Goal: Information Seeking & Learning: Learn about a topic

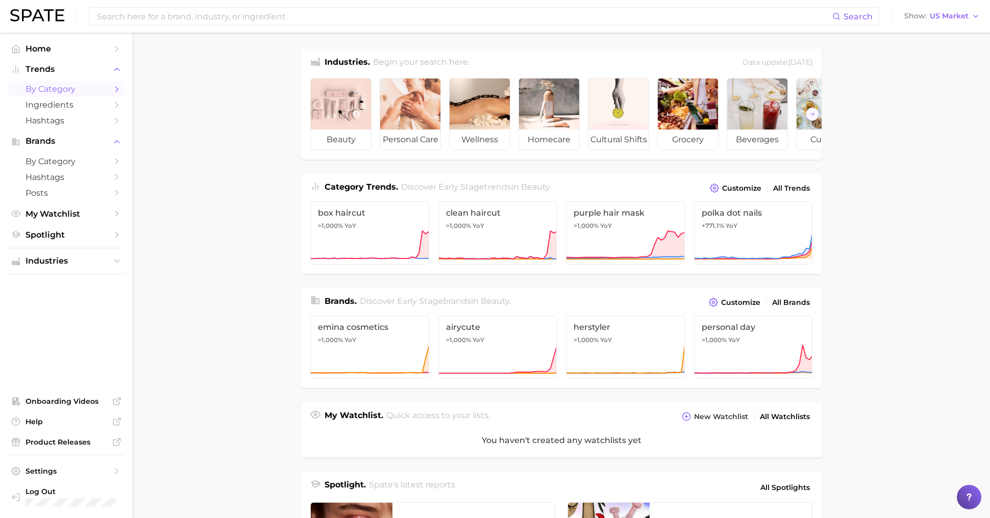
click at [77, 91] on span "by Category" at bounding box center [67, 89] width 82 height 10
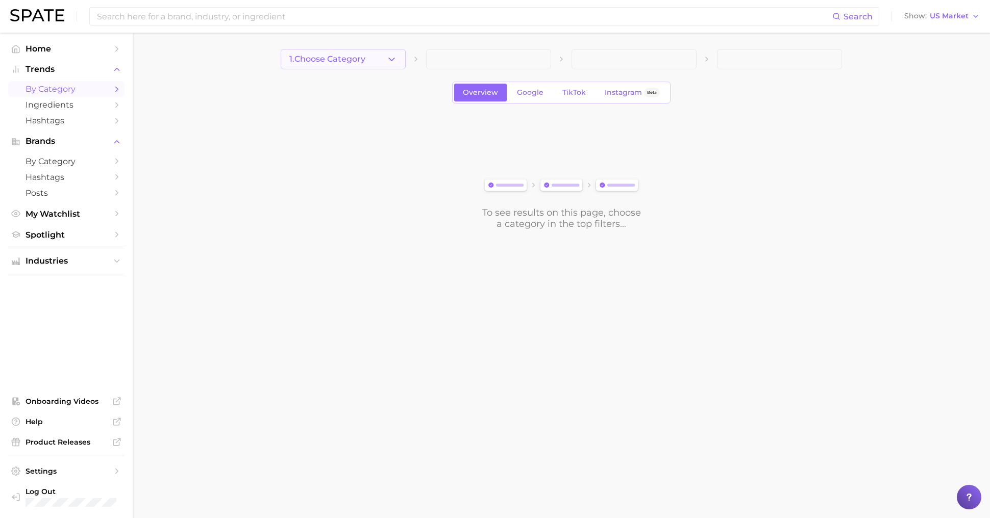
click at [341, 65] on button "1. Choose Category" at bounding box center [343, 59] width 125 height 20
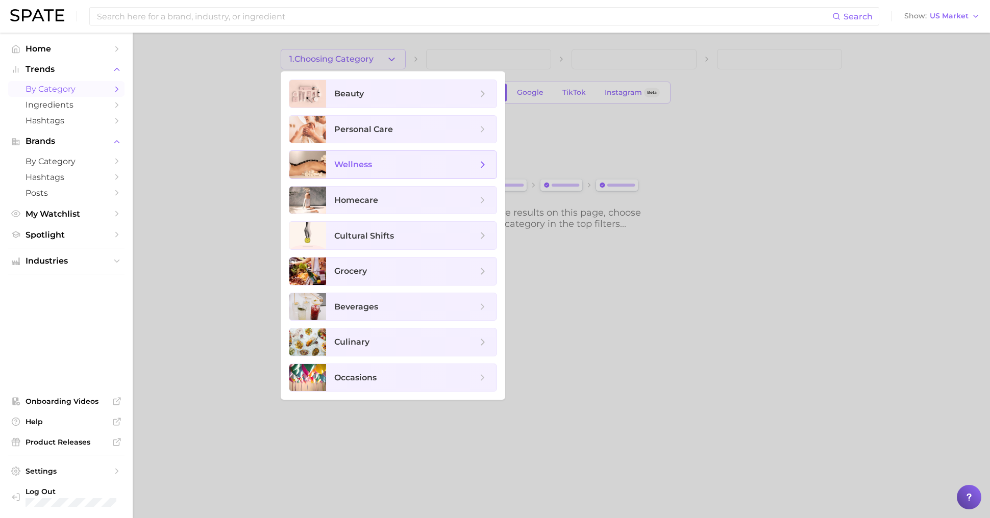
click at [403, 158] on span "wellness" at bounding box center [411, 165] width 170 height 28
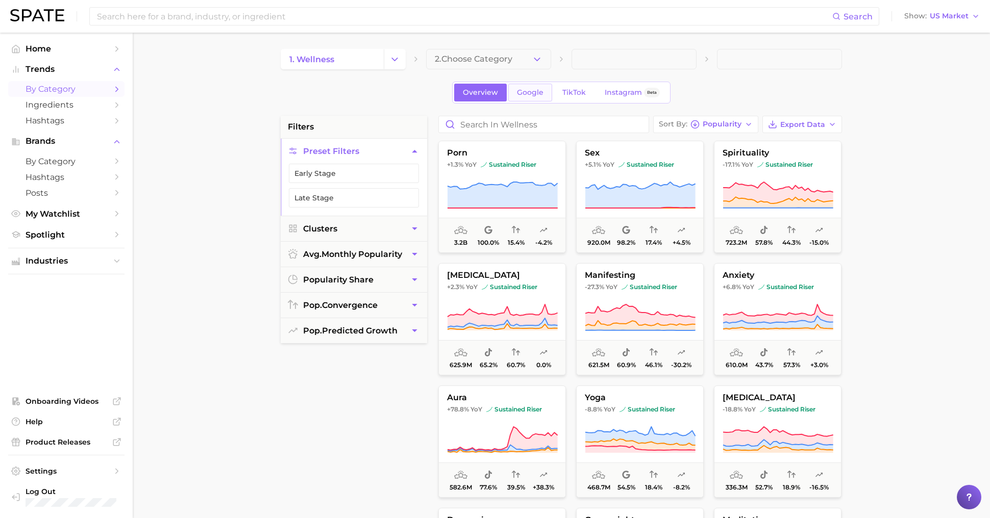
click at [518, 91] on span "Google" at bounding box center [530, 92] width 27 height 9
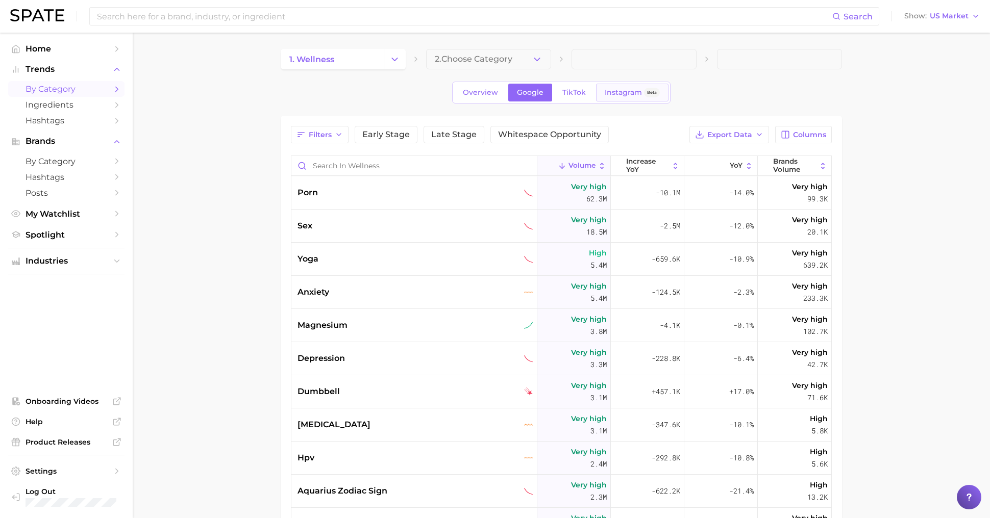
click at [644, 90] on span "Beta" at bounding box center [652, 93] width 16 height 10
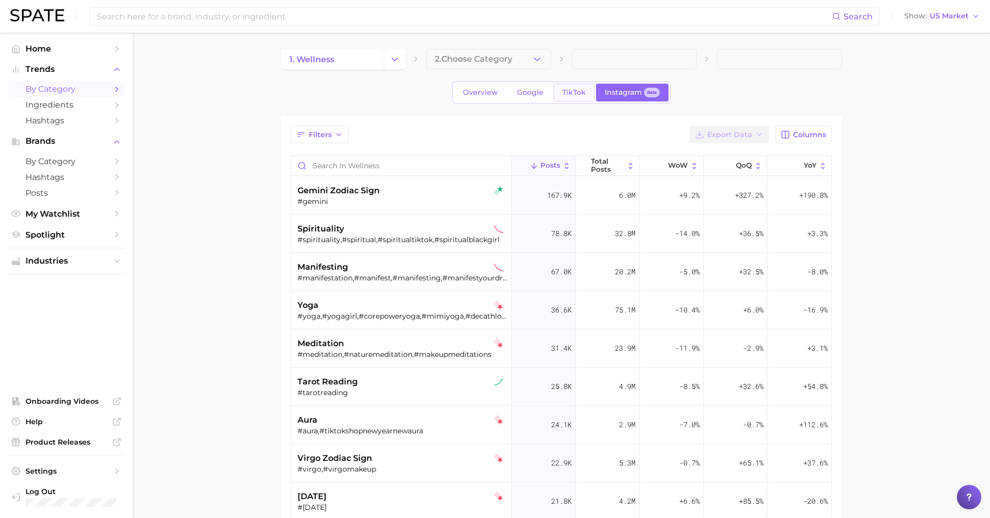
click at [578, 93] on span "TikTok" at bounding box center [573, 92] width 23 height 9
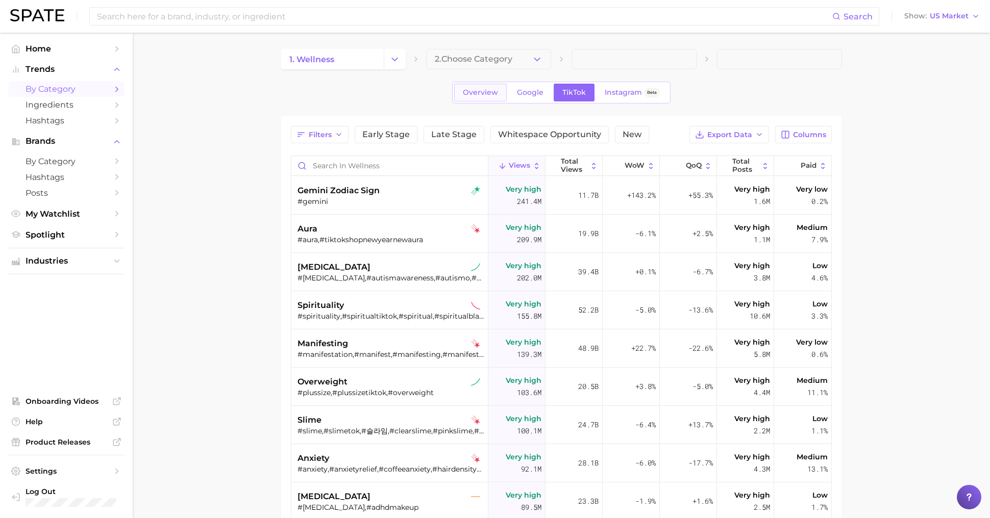
click at [476, 92] on span "Overview" at bounding box center [480, 92] width 35 height 9
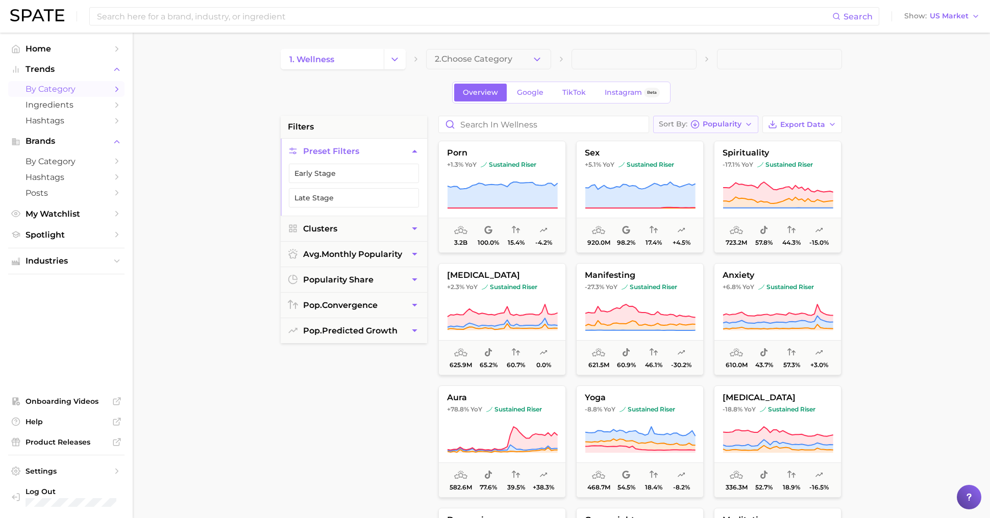
click at [712, 121] on span "Popularity" at bounding box center [721, 124] width 39 height 6
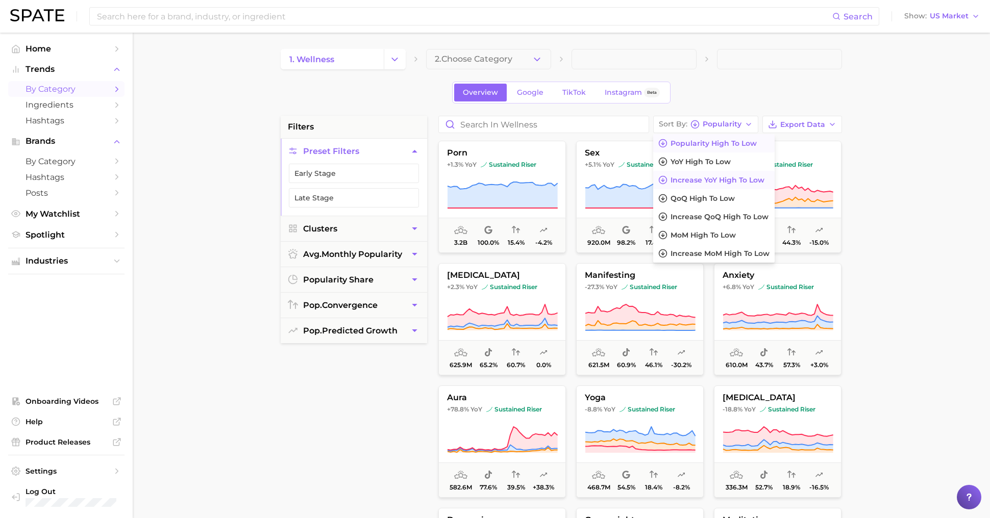
click at [707, 180] on span "Increase YoY high to low" at bounding box center [717, 180] width 94 height 9
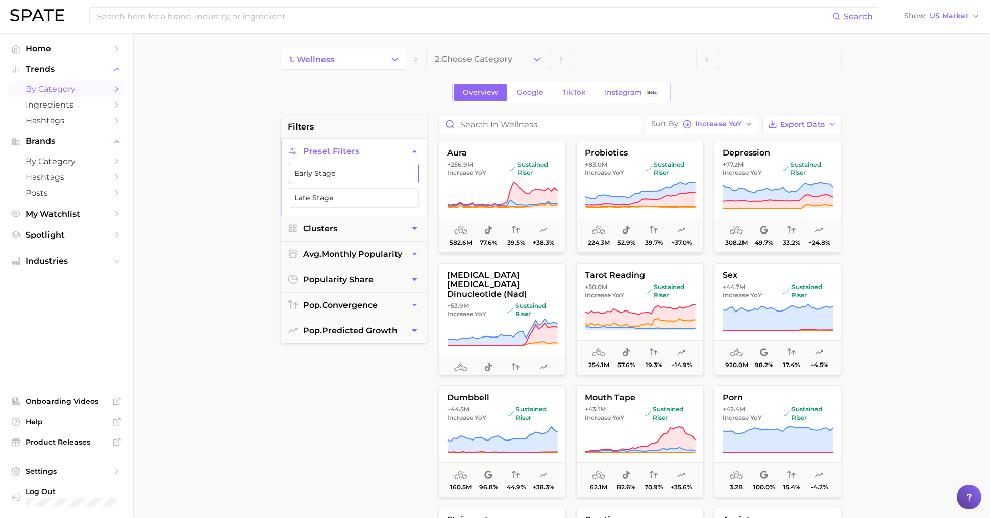
click at [333, 173] on button "Early Stage" at bounding box center [354, 173] width 130 height 19
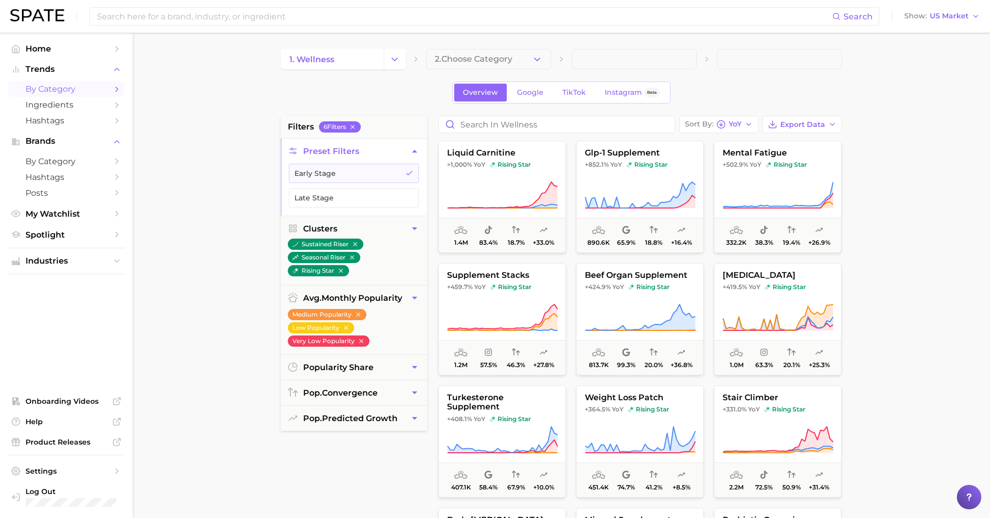
scroll to position [55, 0]
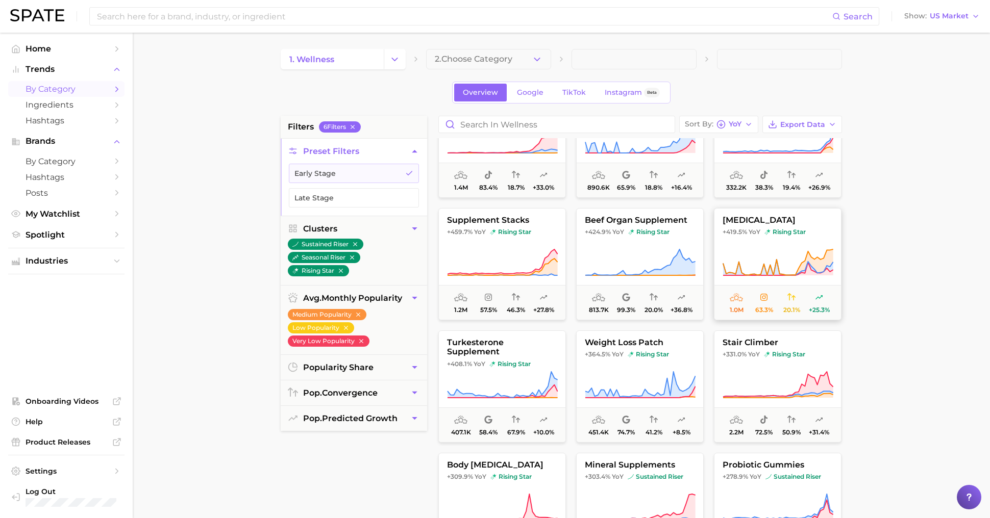
click at [764, 251] on icon at bounding box center [777, 262] width 111 height 29
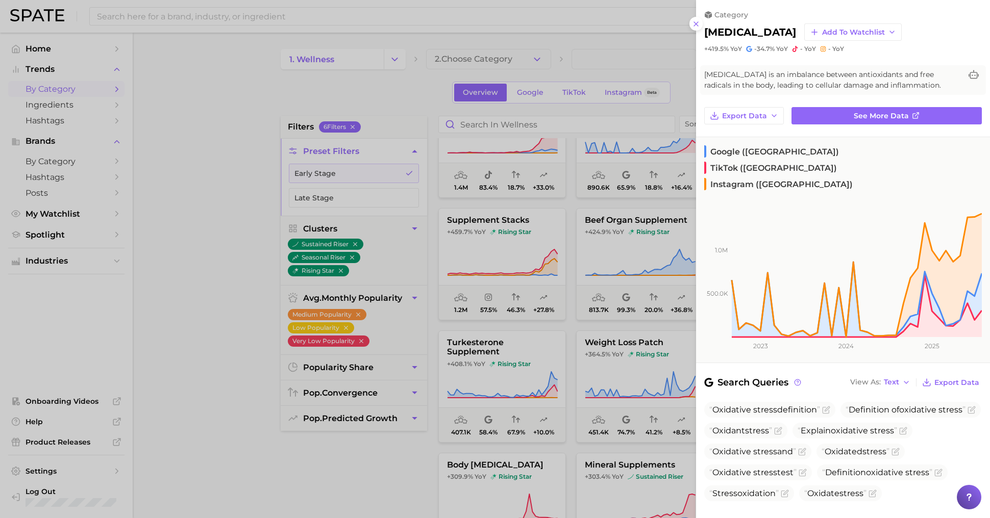
click at [599, 385] on div at bounding box center [495, 259] width 990 height 518
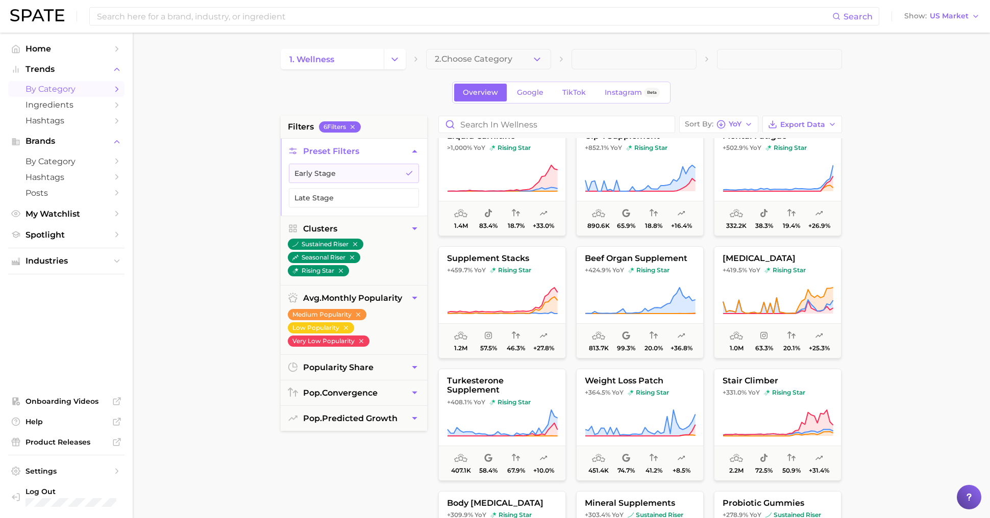
scroll to position [17, 0]
click at [758, 290] on icon at bounding box center [777, 300] width 111 height 29
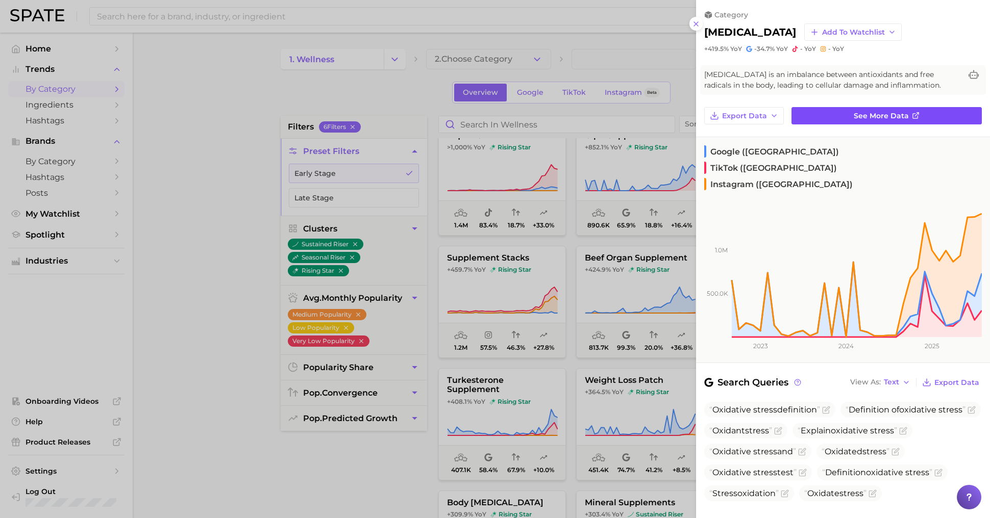
scroll to position [2, 0]
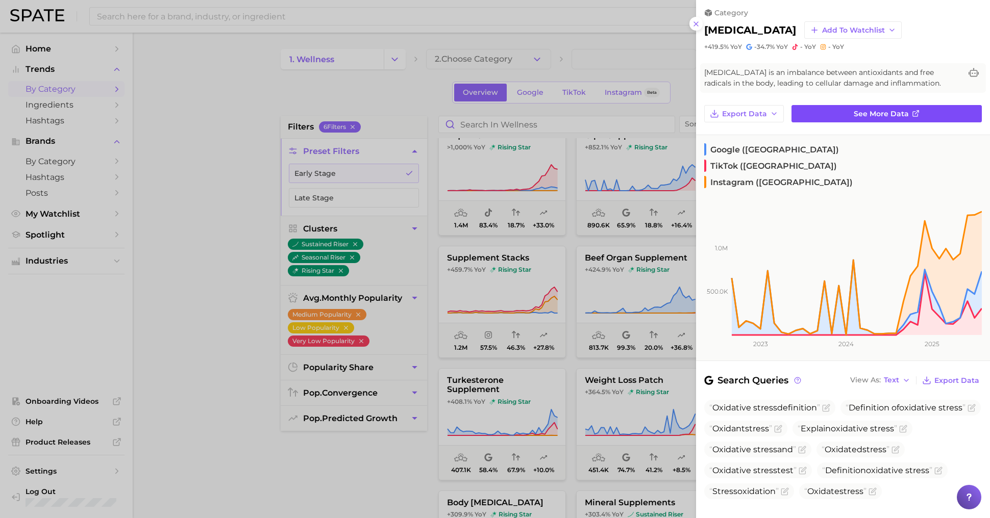
click at [890, 121] on link "See more data" at bounding box center [886, 113] width 190 height 17
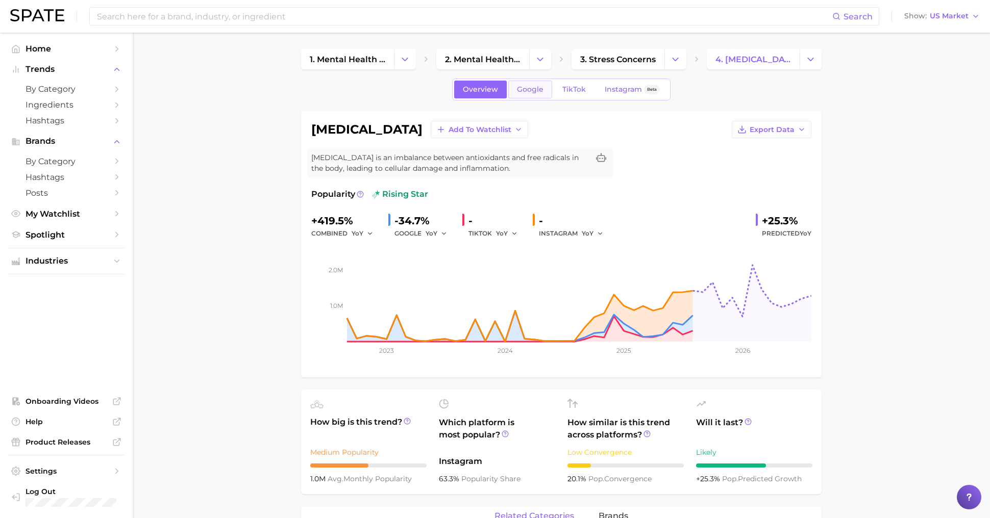
click at [531, 94] on link "Google" at bounding box center [530, 90] width 44 height 18
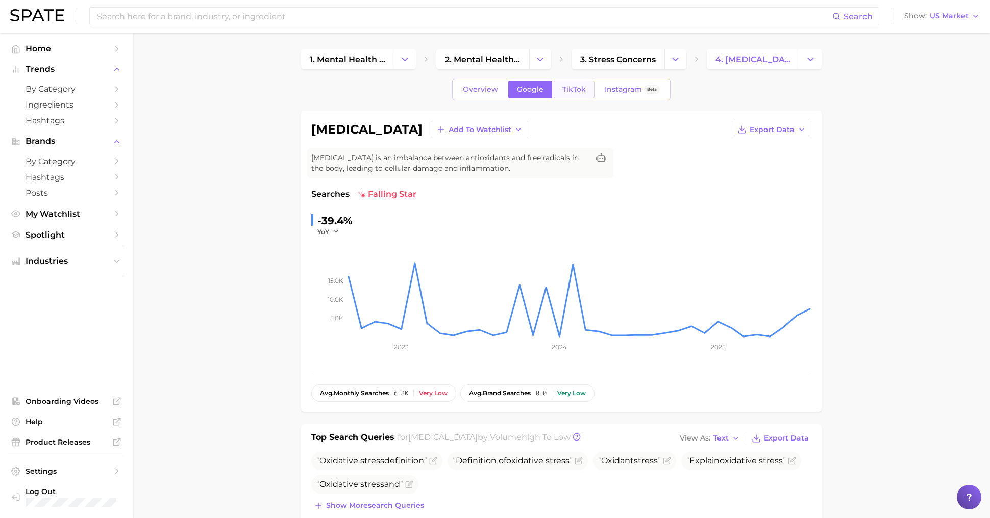
click at [574, 96] on link "TikTok" at bounding box center [573, 90] width 41 height 18
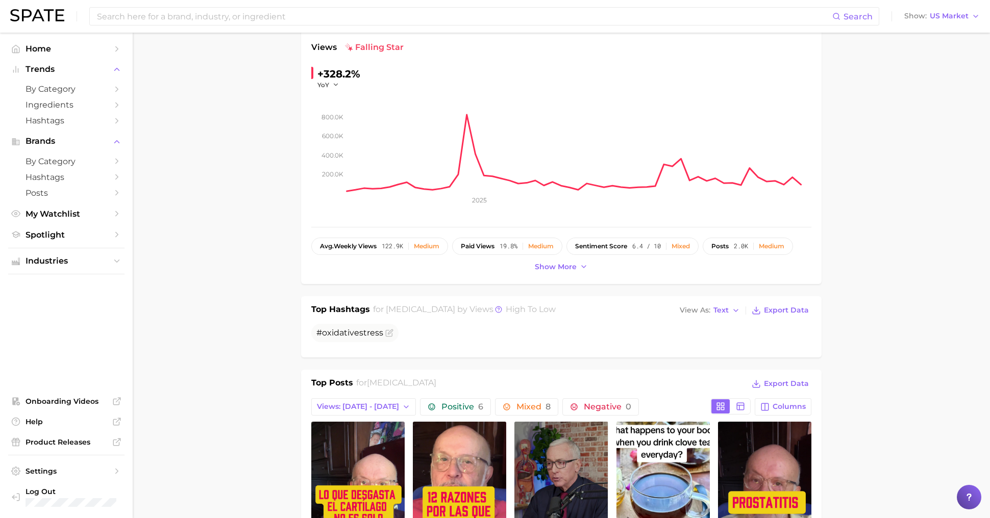
scroll to position [289, 0]
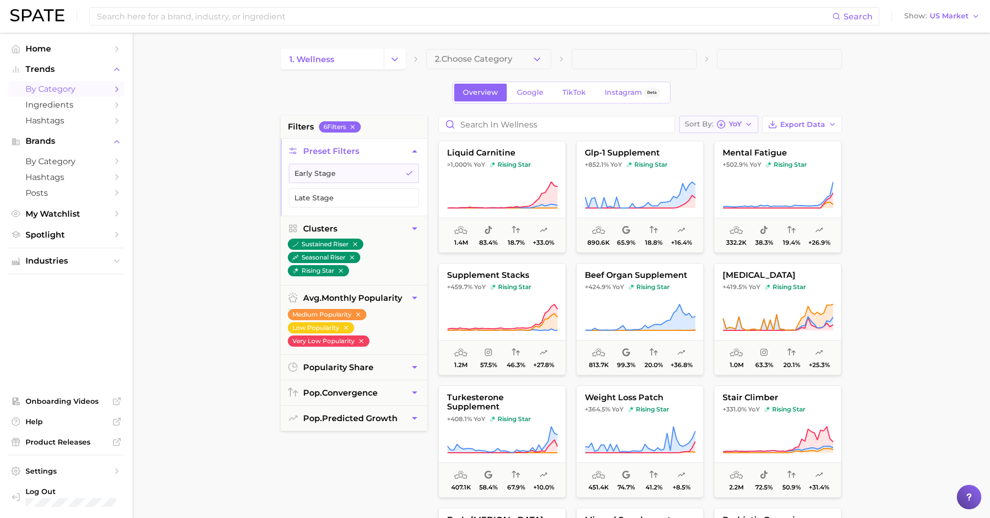
click at [726, 130] on button "Sort By [PERSON_NAME]" at bounding box center [718, 124] width 79 height 17
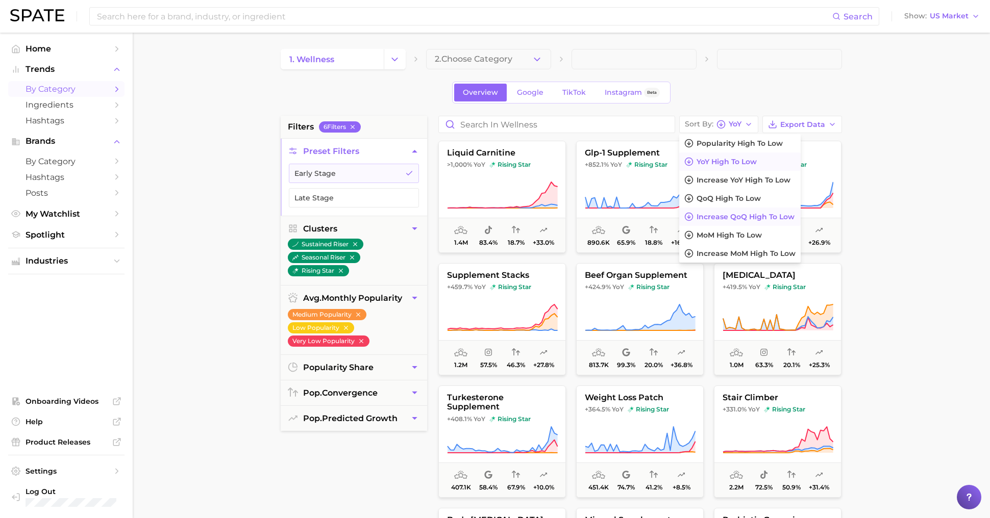
click at [737, 211] on button "Increase QoQ high to low" at bounding box center [739, 217] width 121 height 18
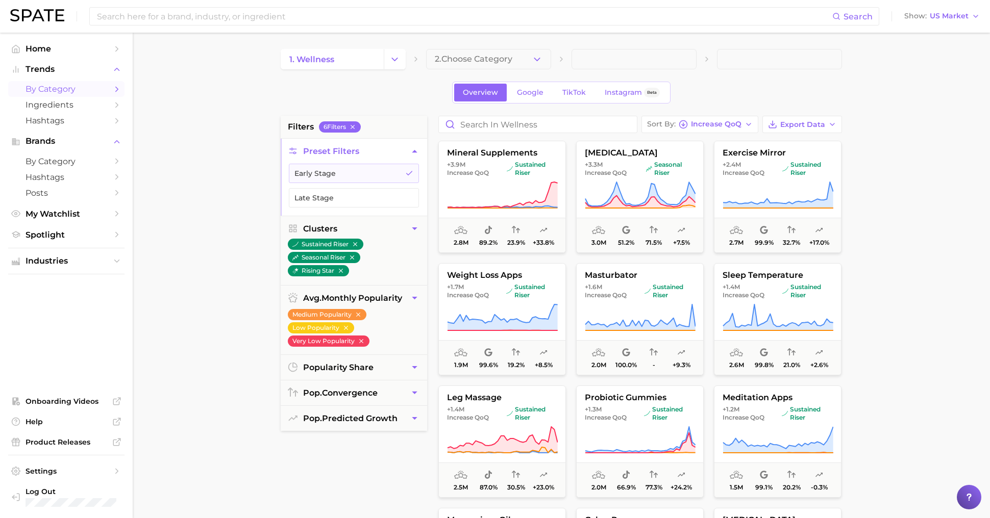
click at [877, 239] on main "1. wellness 2. Choose Category Overview Google TikTok Instagram Beta filters 6 …" at bounding box center [561, 420] width 857 height 774
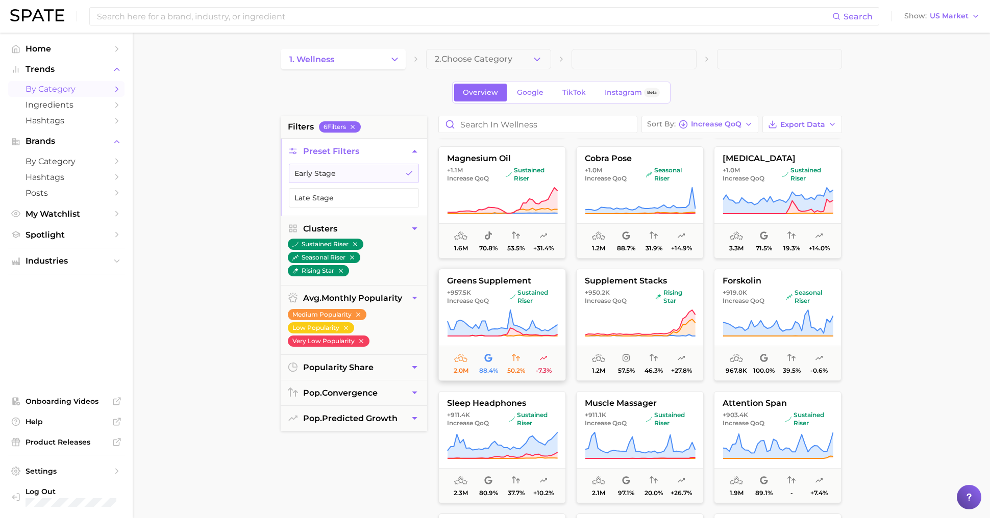
scroll to position [372, 0]
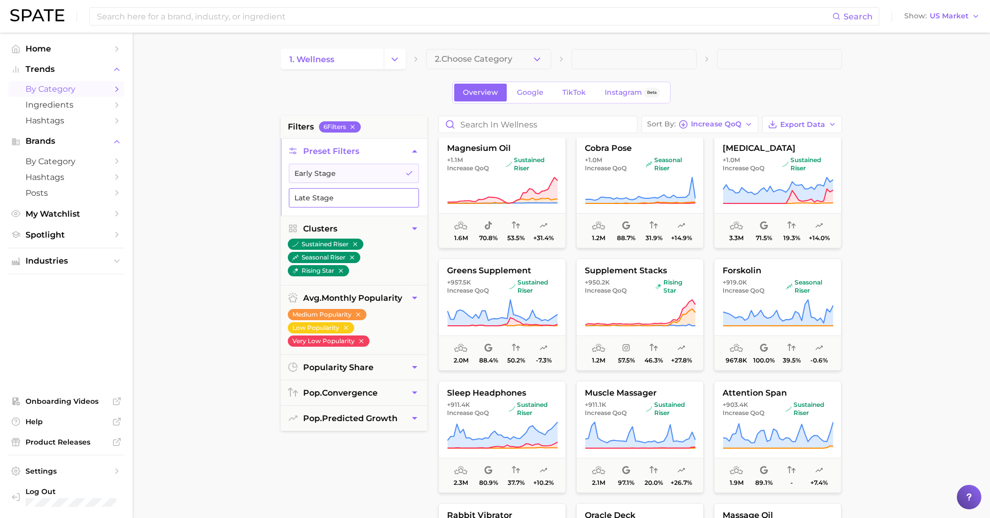
click at [357, 205] on button "Late Stage" at bounding box center [354, 197] width 130 height 19
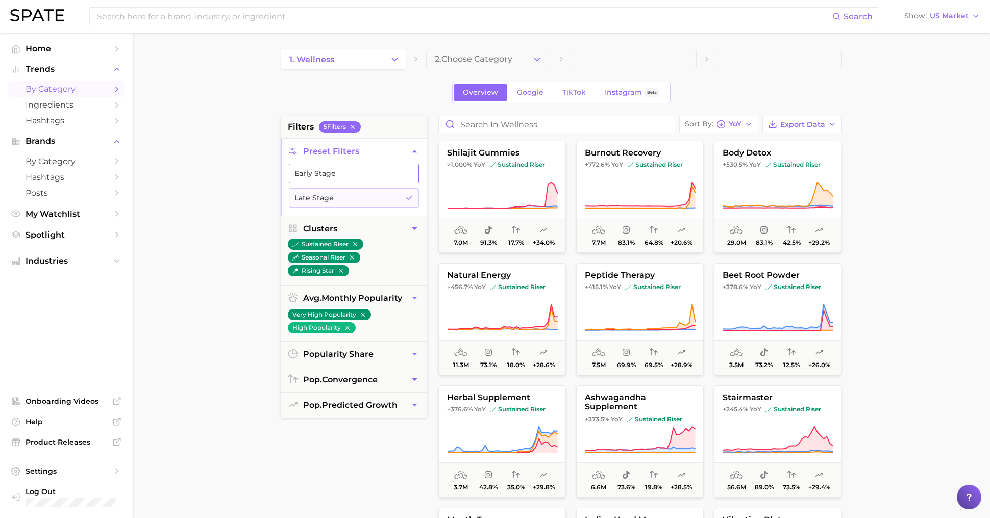
click at [350, 176] on button "Early Stage" at bounding box center [354, 173] width 130 height 19
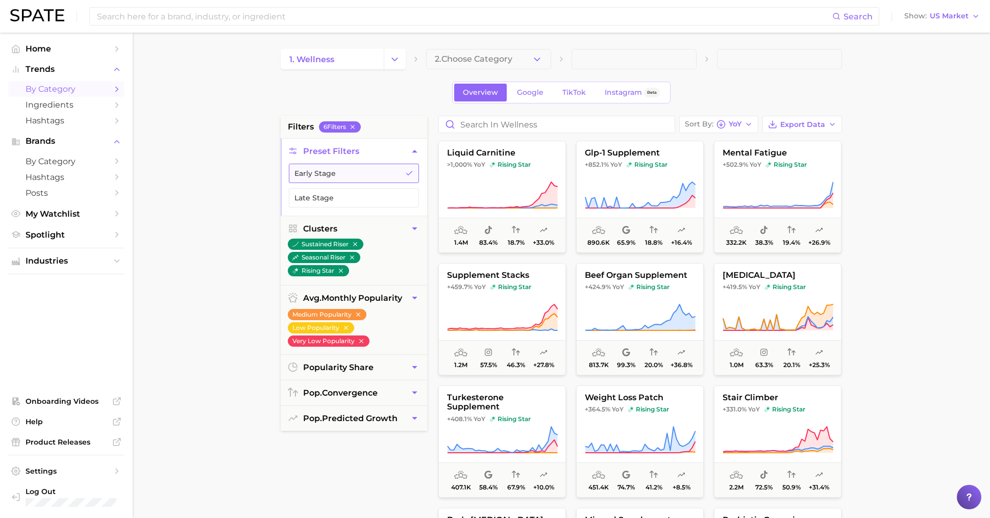
click at [350, 176] on button "Early Stage" at bounding box center [354, 173] width 130 height 19
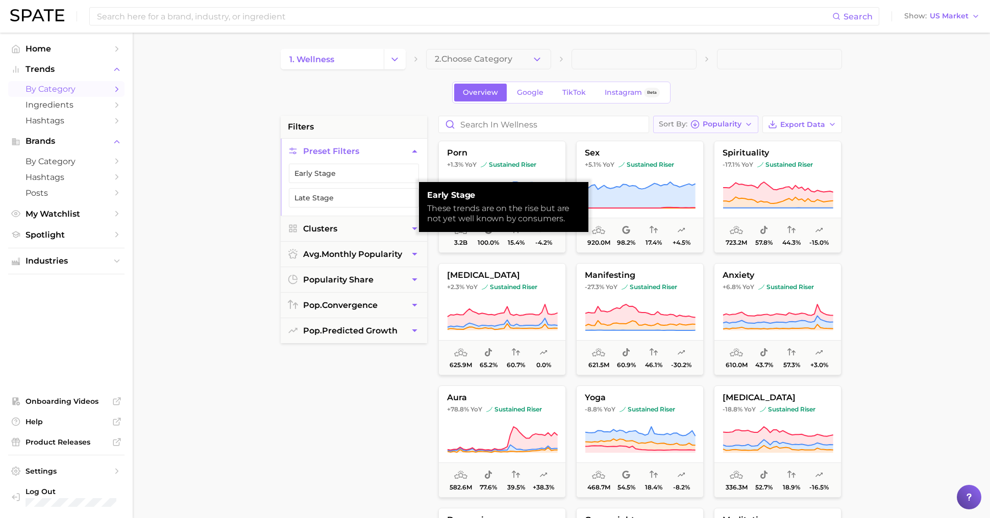
click at [731, 125] on span "Popularity" at bounding box center [721, 124] width 39 height 6
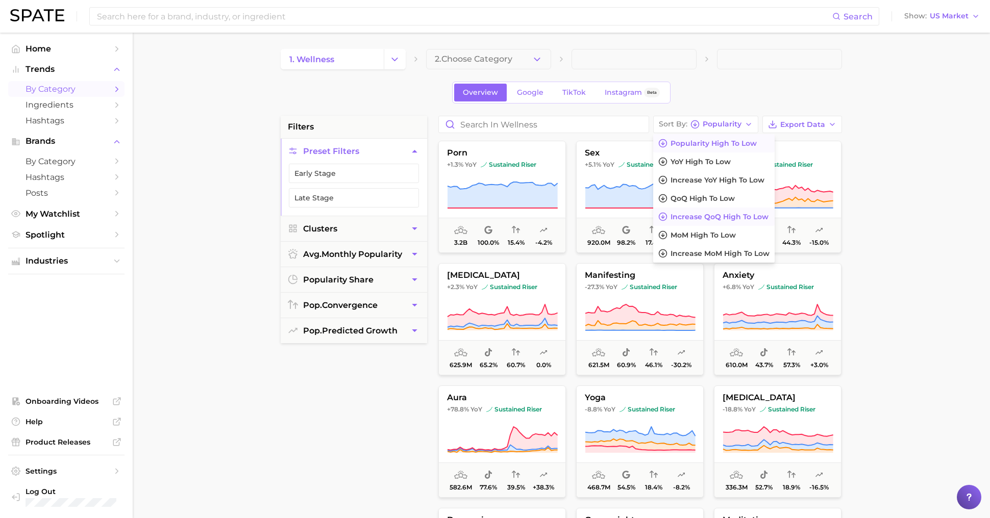
click at [727, 220] on button "Increase QoQ high to low" at bounding box center [713, 217] width 121 height 18
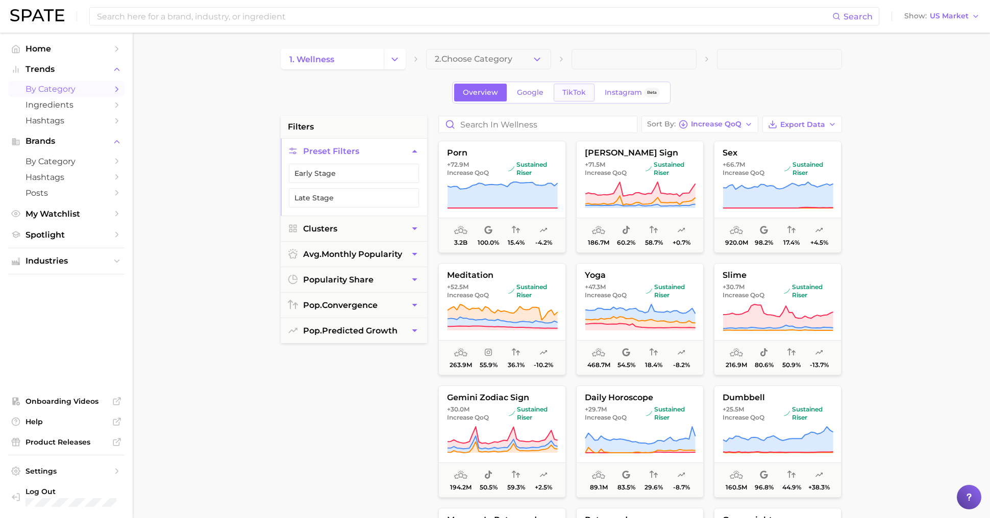
click at [579, 95] on span "TikTok" at bounding box center [573, 92] width 23 height 9
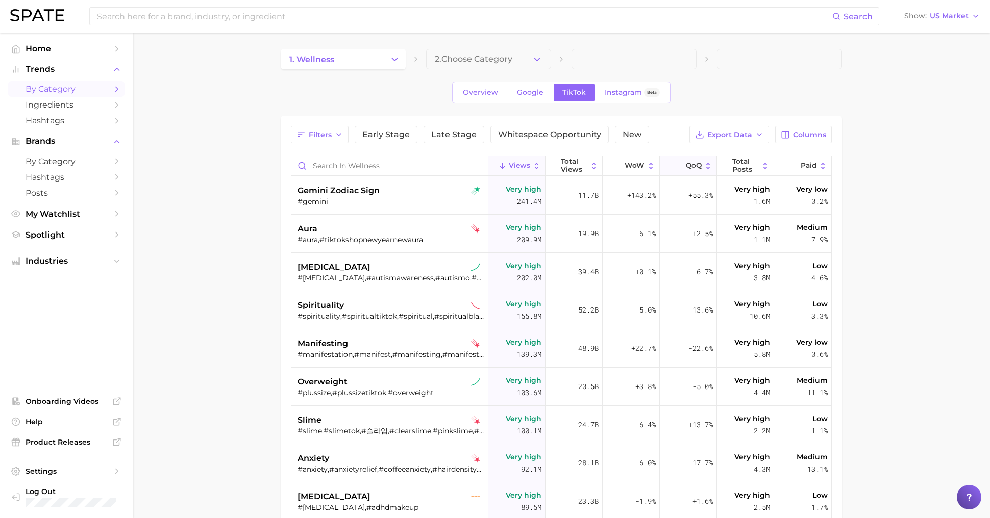
click at [692, 165] on span "QoQ" at bounding box center [694, 166] width 16 height 8
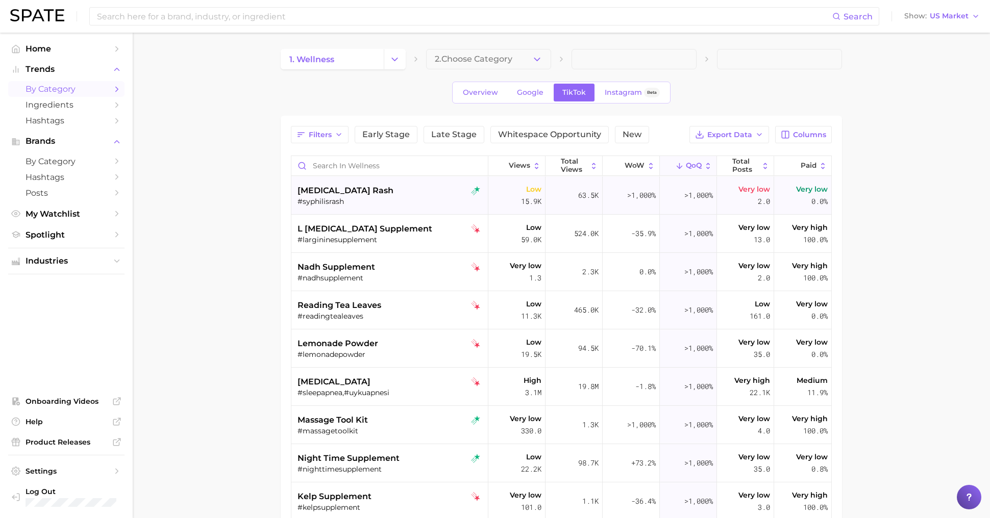
click at [384, 197] on div "#syphilisrash" at bounding box center [390, 201] width 187 height 9
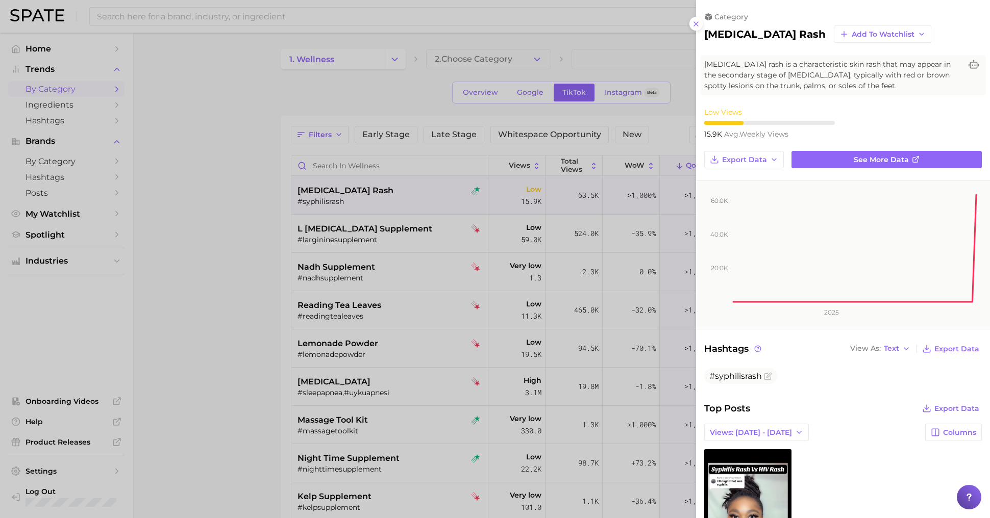
click at [444, 187] on div at bounding box center [495, 259] width 990 height 518
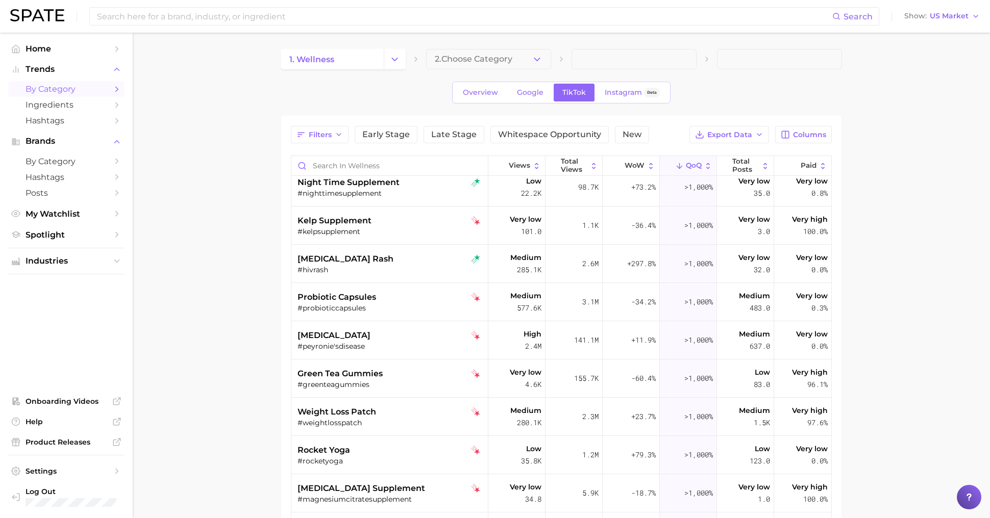
scroll to position [277, 0]
click at [475, 100] on link "Overview" at bounding box center [480, 93] width 53 height 18
